Goal: Navigation & Orientation: Find specific page/section

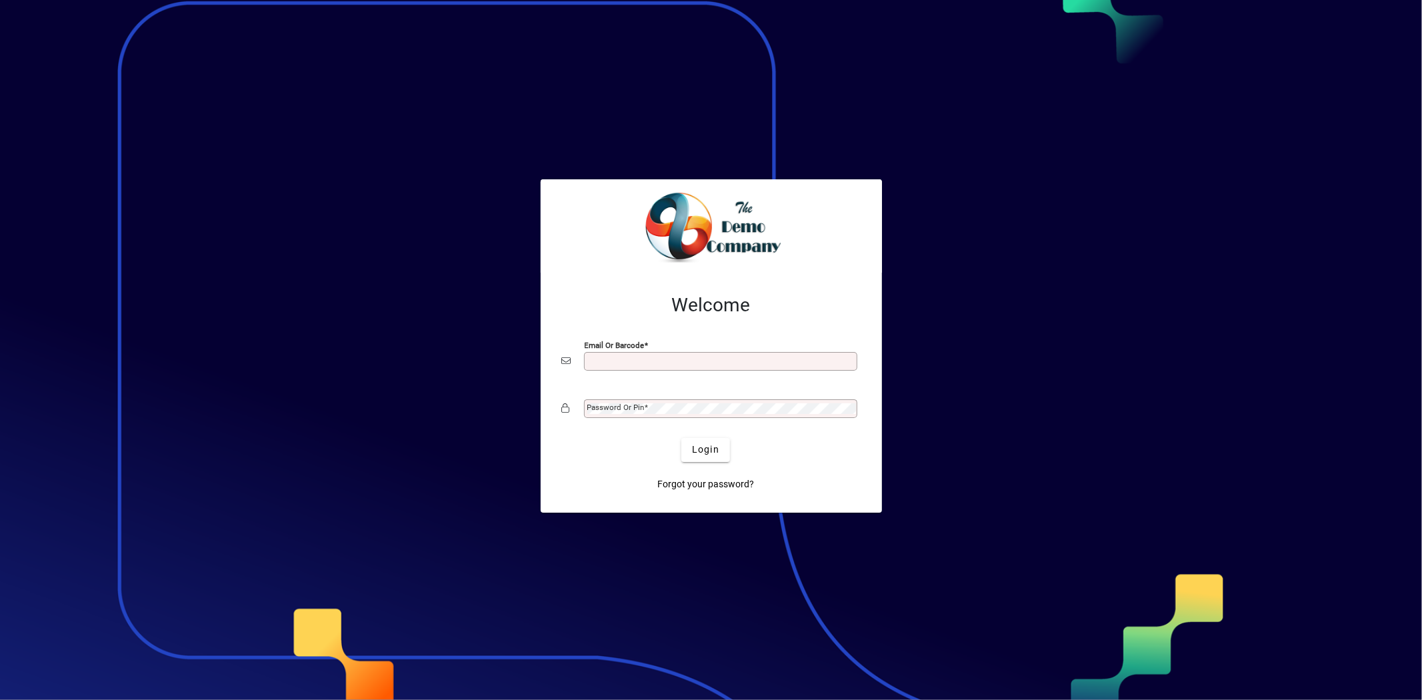
click at [647, 362] on input "Email or Barcode" at bounding box center [721, 361] width 269 height 11
type input "**********"
click at [608, 407] on mat-label "Password or Pin" at bounding box center [615, 407] width 57 height 9
click at [708, 447] on span "Login" at bounding box center [705, 450] width 27 height 14
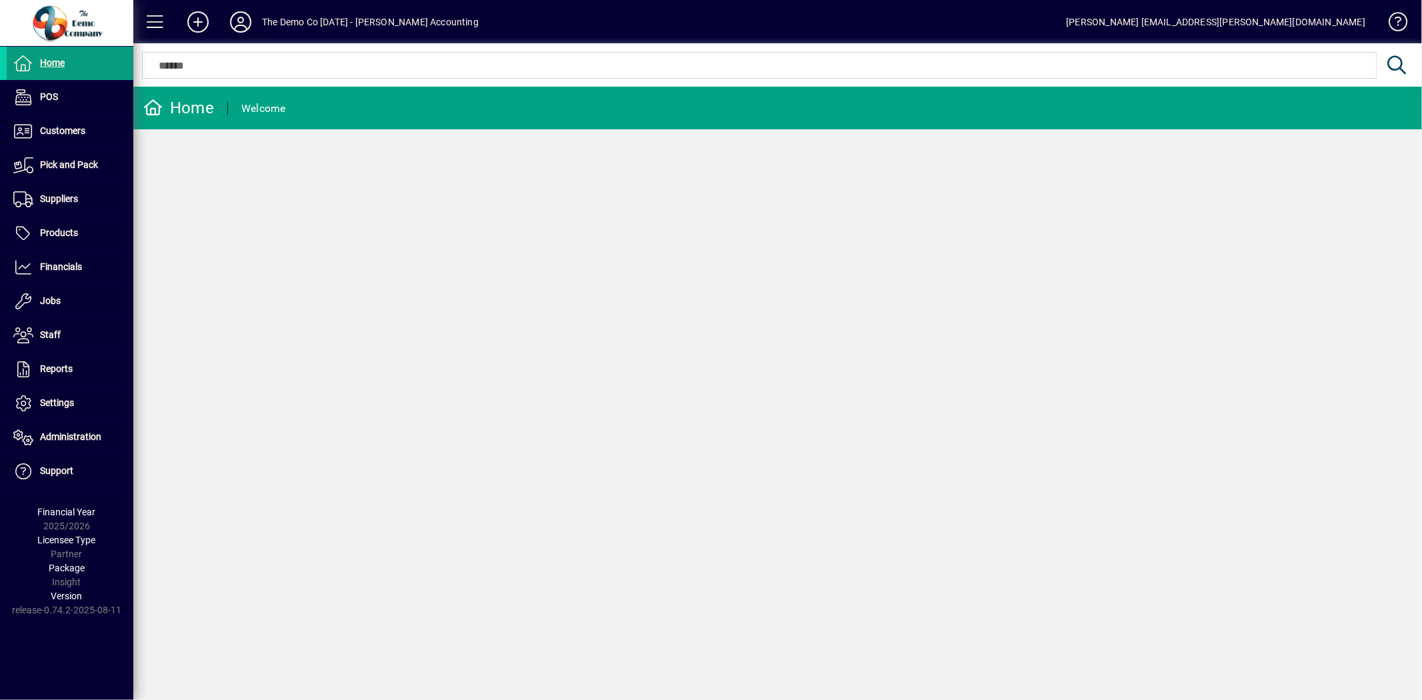
click at [236, 16] on icon at bounding box center [240, 21] width 27 height 21
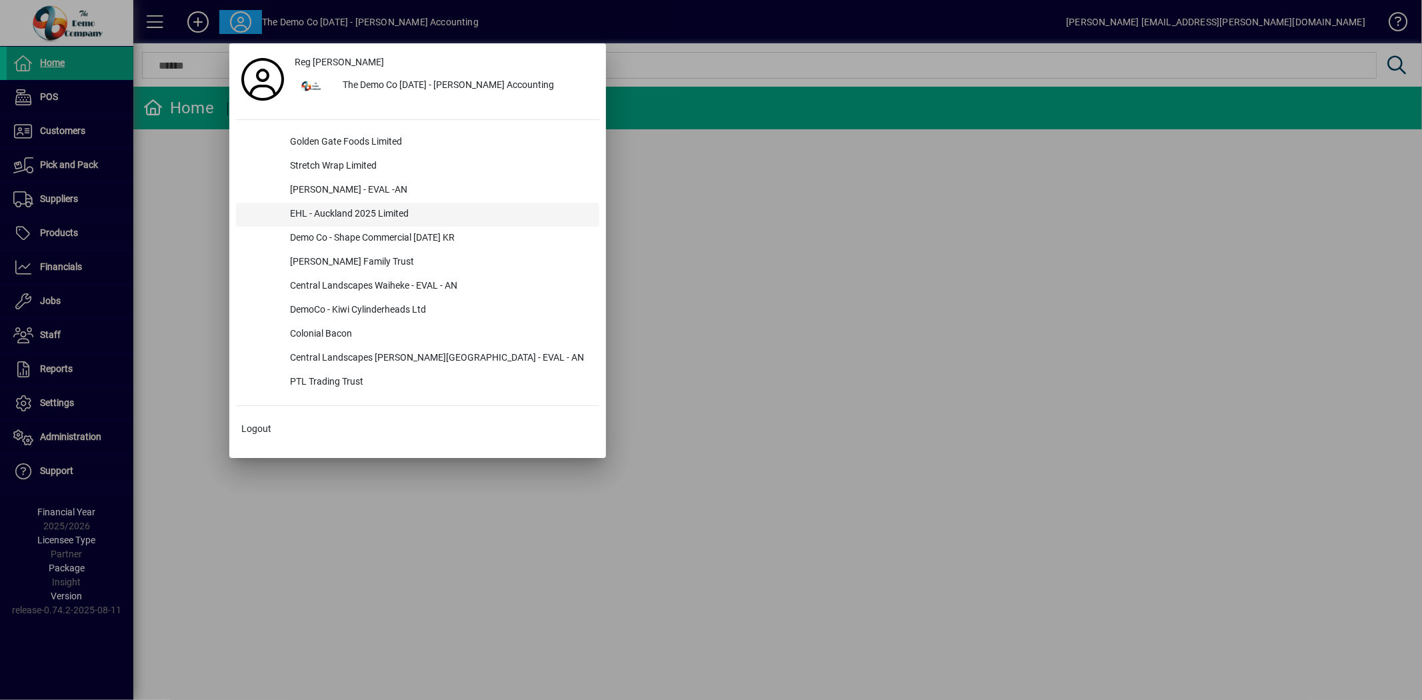
click at [307, 209] on div "EHL - Auckland 2025 Limited" at bounding box center [439, 215] width 320 height 24
